Goal: Task Accomplishment & Management: Manage account settings

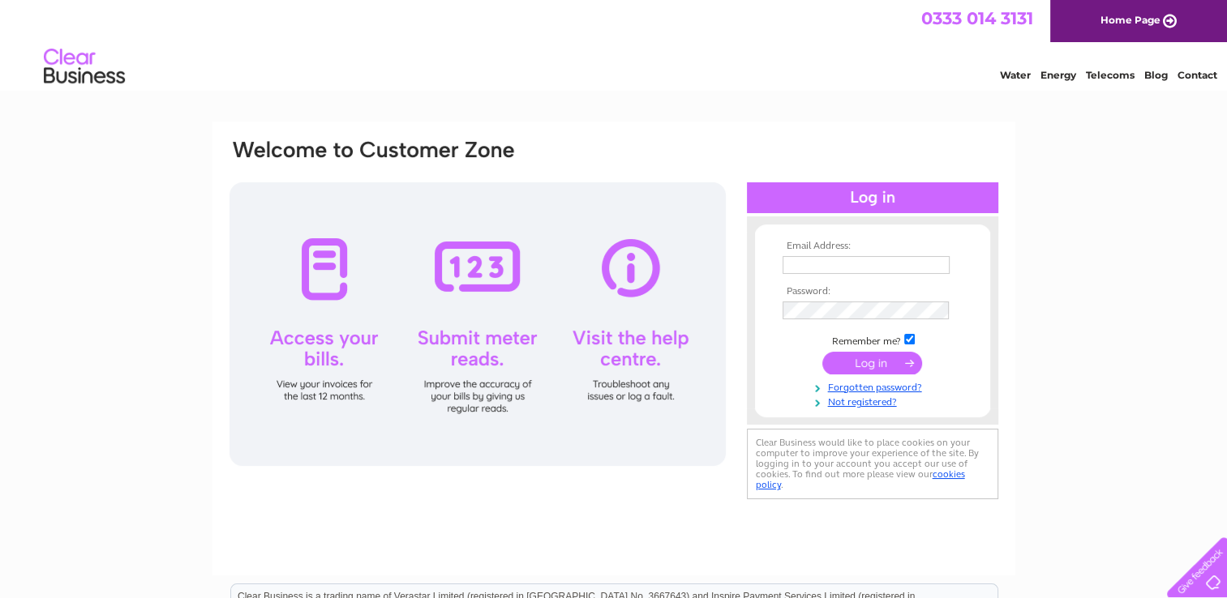
type input "highworthskips@gmail.com"
click at [856, 364] on input "submit" at bounding box center [872, 363] width 100 height 23
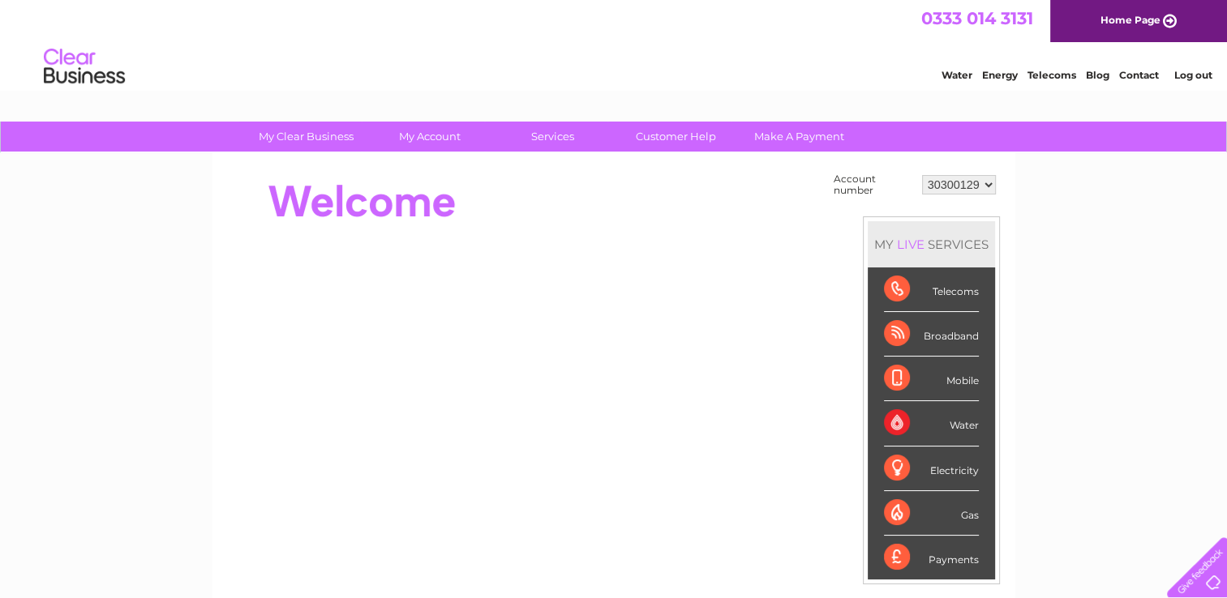
click at [1092, 267] on div "My Clear Business Login Details My Details My Preferences Link Account My Accou…" at bounding box center [613, 579] width 1227 height 915
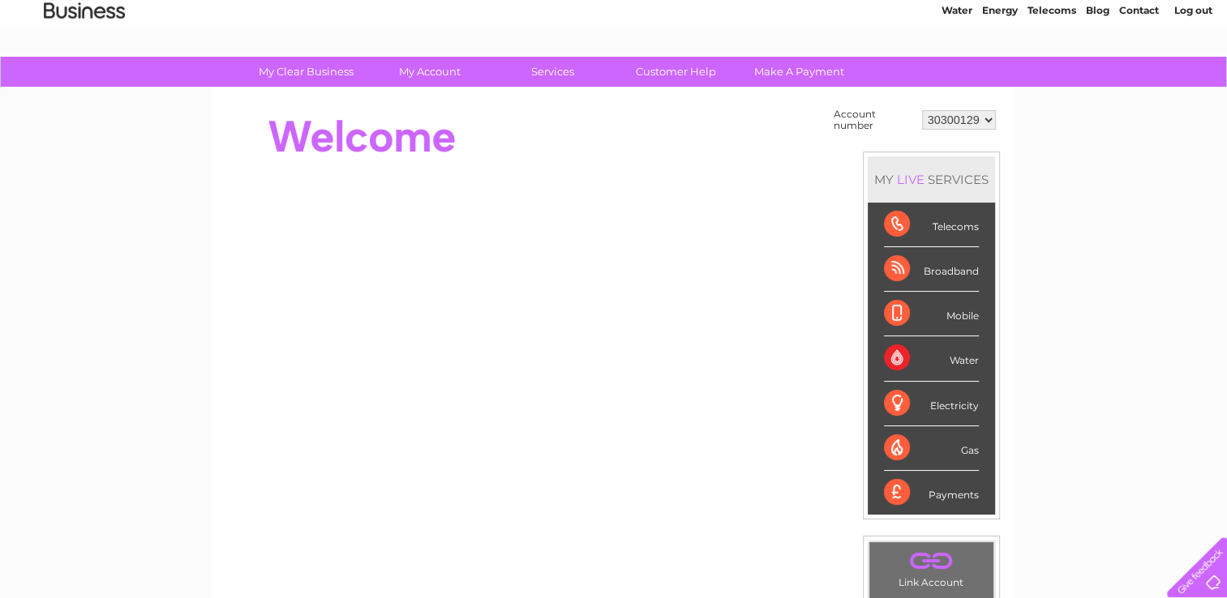
scroll to position [65, 0]
click at [976, 118] on select "30300129 30300175" at bounding box center [959, 119] width 74 height 19
select select "30300175"
click at [922, 110] on select "30300129 30300175" at bounding box center [959, 119] width 74 height 19
click at [1101, 176] on div "My Clear Business Login Details My Details My Preferences Link Account My Accou…" at bounding box center [613, 514] width 1227 height 915
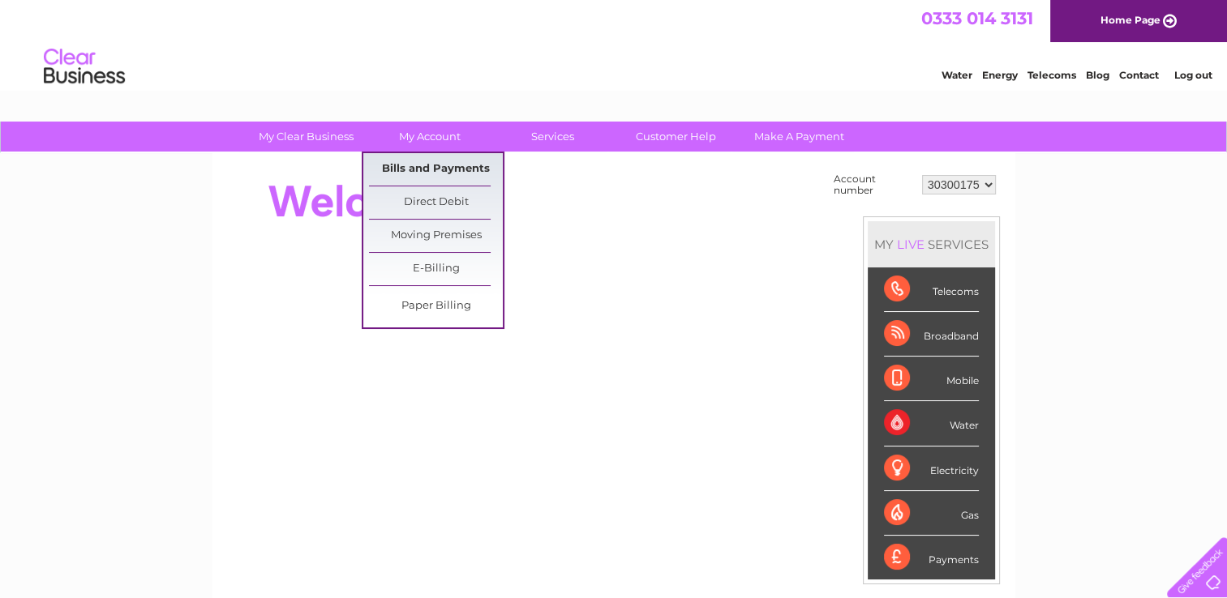
click at [431, 173] on link "Bills and Payments" at bounding box center [436, 169] width 134 height 32
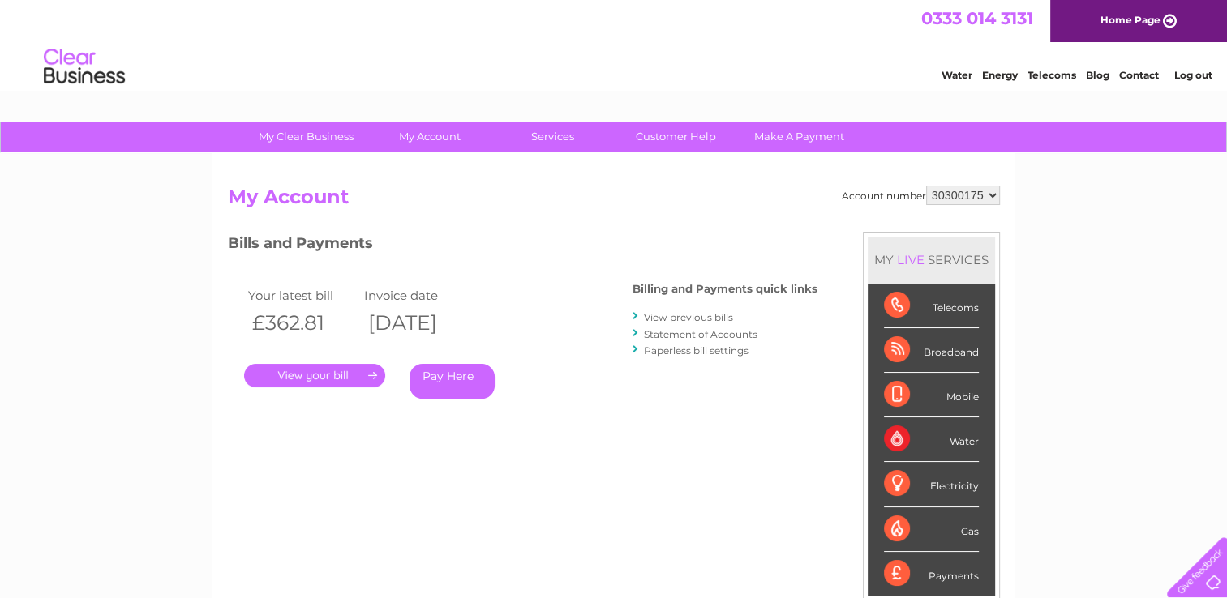
click at [350, 379] on link "." at bounding box center [314, 376] width 141 height 24
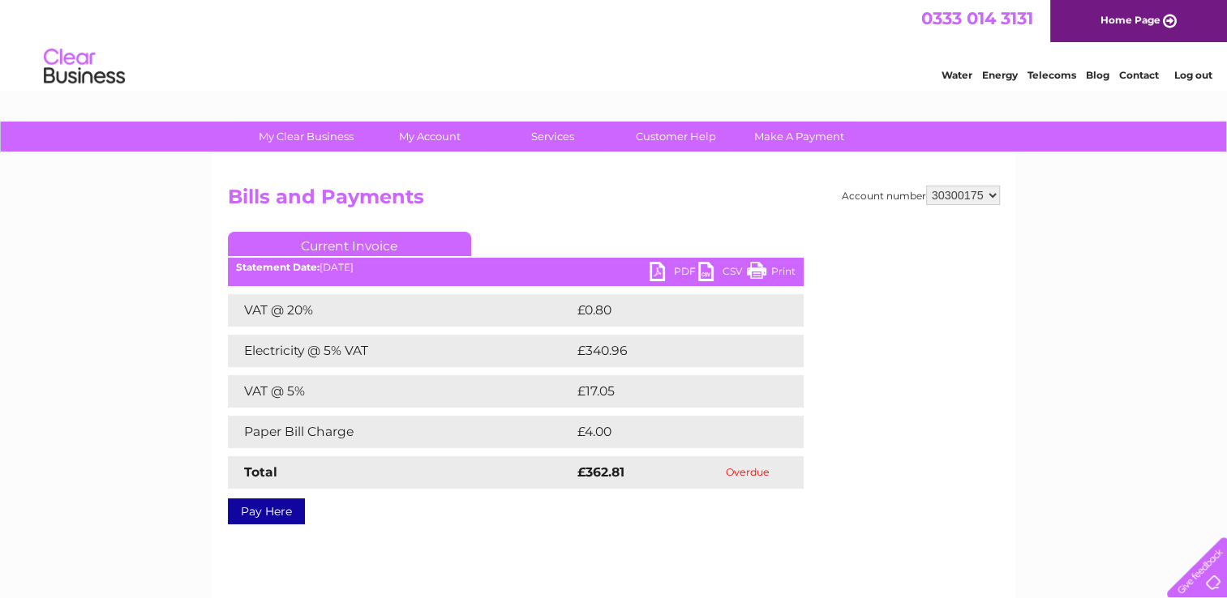
click at [660, 271] on link "PDF" at bounding box center [673, 274] width 49 height 24
click at [980, 199] on select "30300129 30300175" at bounding box center [963, 195] width 74 height 19
select select "30300129"
click at [926, 186] on select "30300129 30300175" at bounding box center [963, 195] width 74 height 19
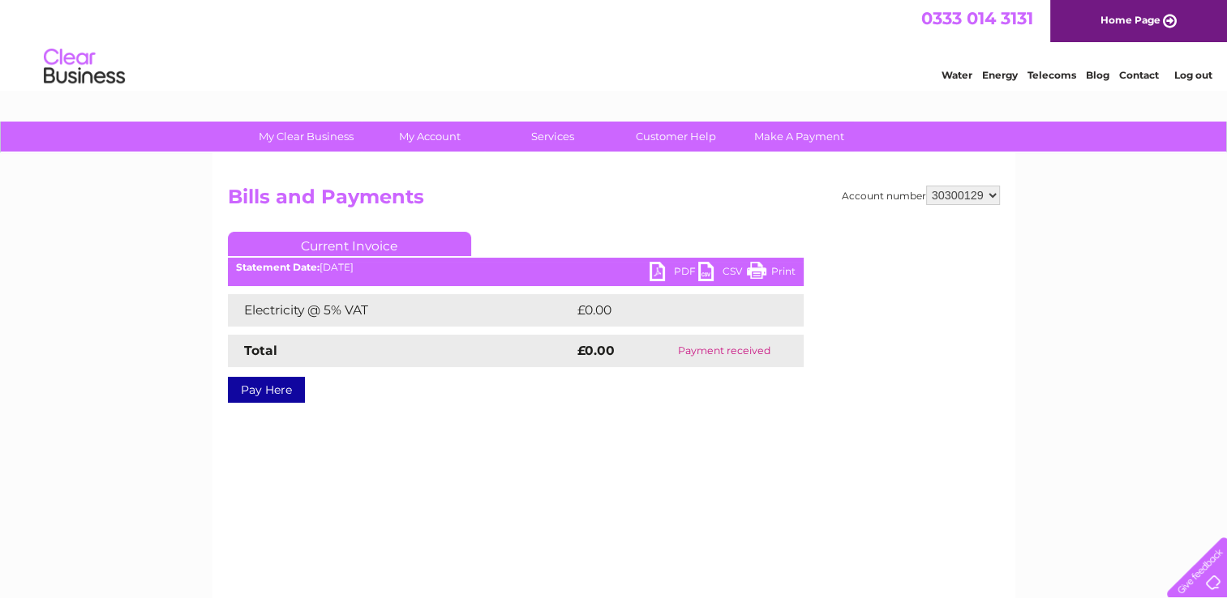
click at [562, 200] on h2 "Bills and Payments" at bounding box center [614, 201] width 772 height 31
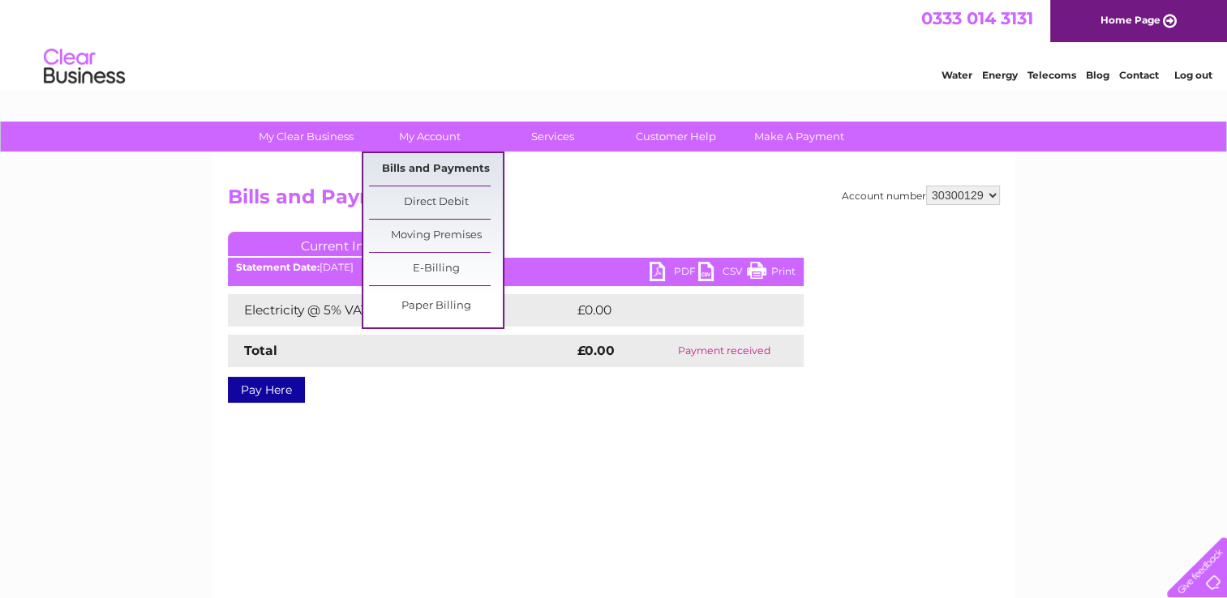
click at [425, 178] on link "Bills and Payments" at bounding box center [436, 169] width 134 height 32
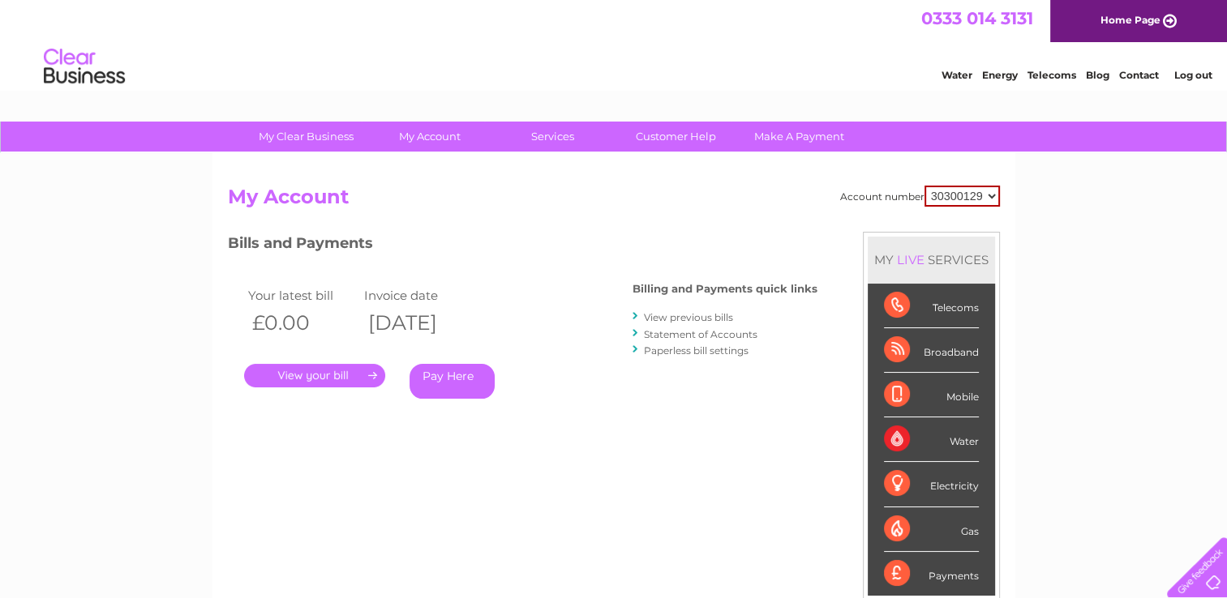
click at [683, 320] on link "View previous bills" at bounding box center [688, 317] width 89 height 12
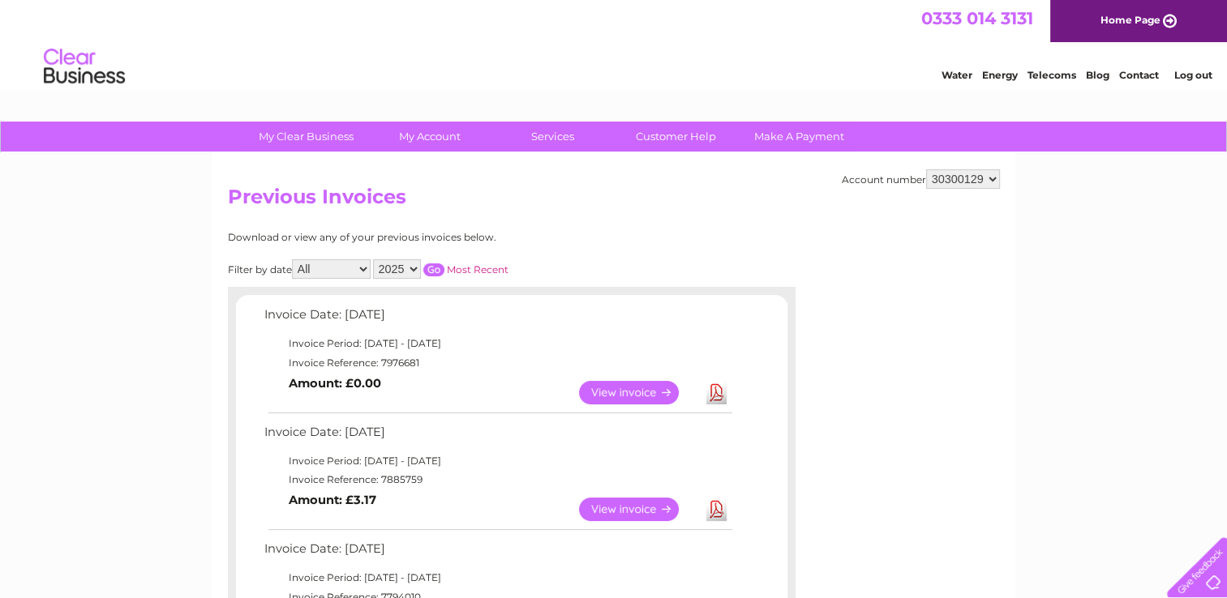
click at [656, 392] on link "View" at bounding box center [638, 393] width 119 height 24
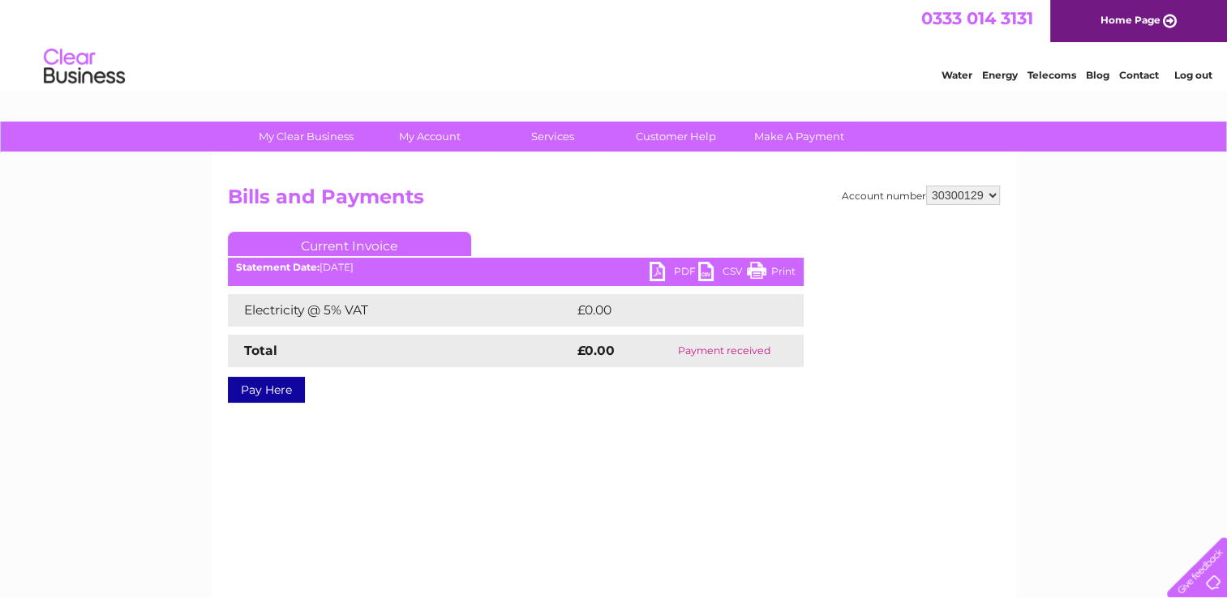
click at [662, 271] on link "PDF" at bounding box center [673, 274] width 49 height 24
click at [952, 195] on select "30300129 30300175" at bounding box center [963, 195] width 74 height 19
select select "30300175"
click at [926, 186] on select "30300129 30300175" at bounding box center [963, 195] width 74 height 19
